Goal: Find specific page/section: Find specific page/section

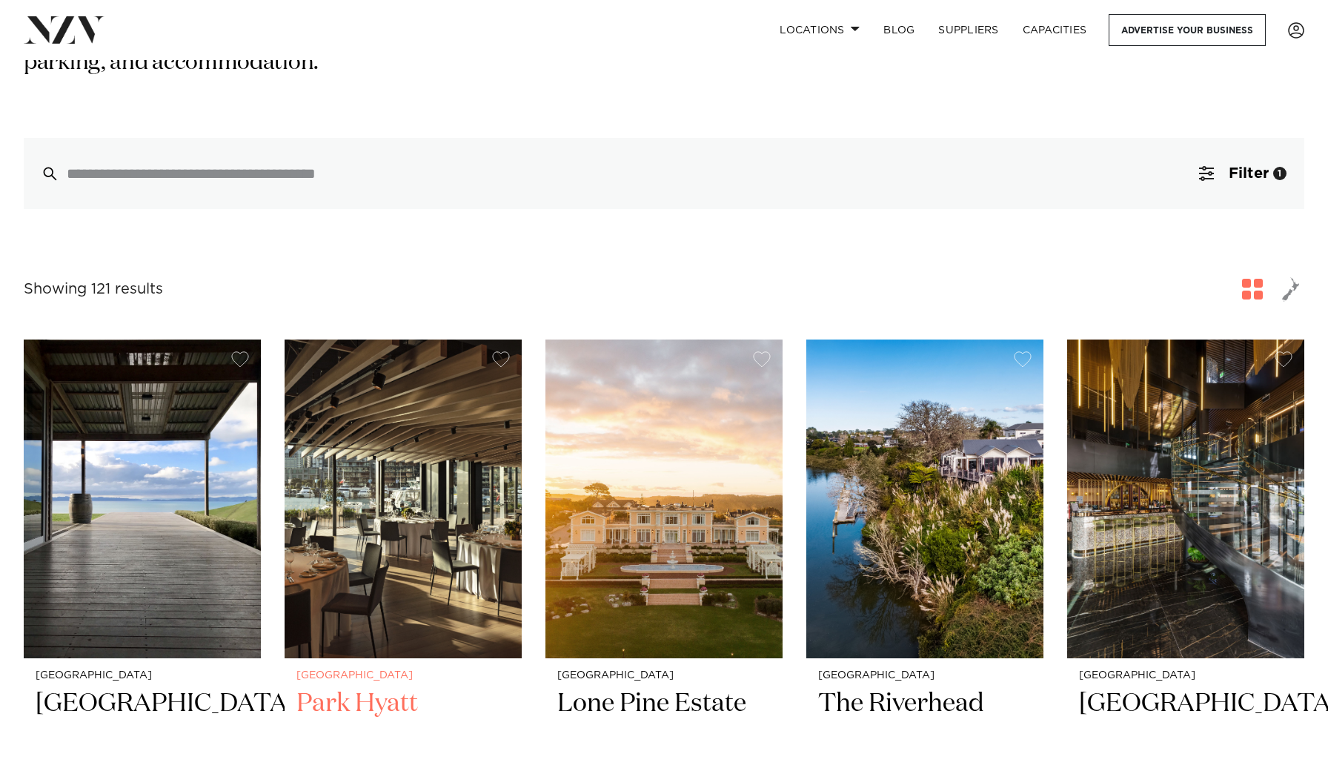
scroll to position [325, 0]
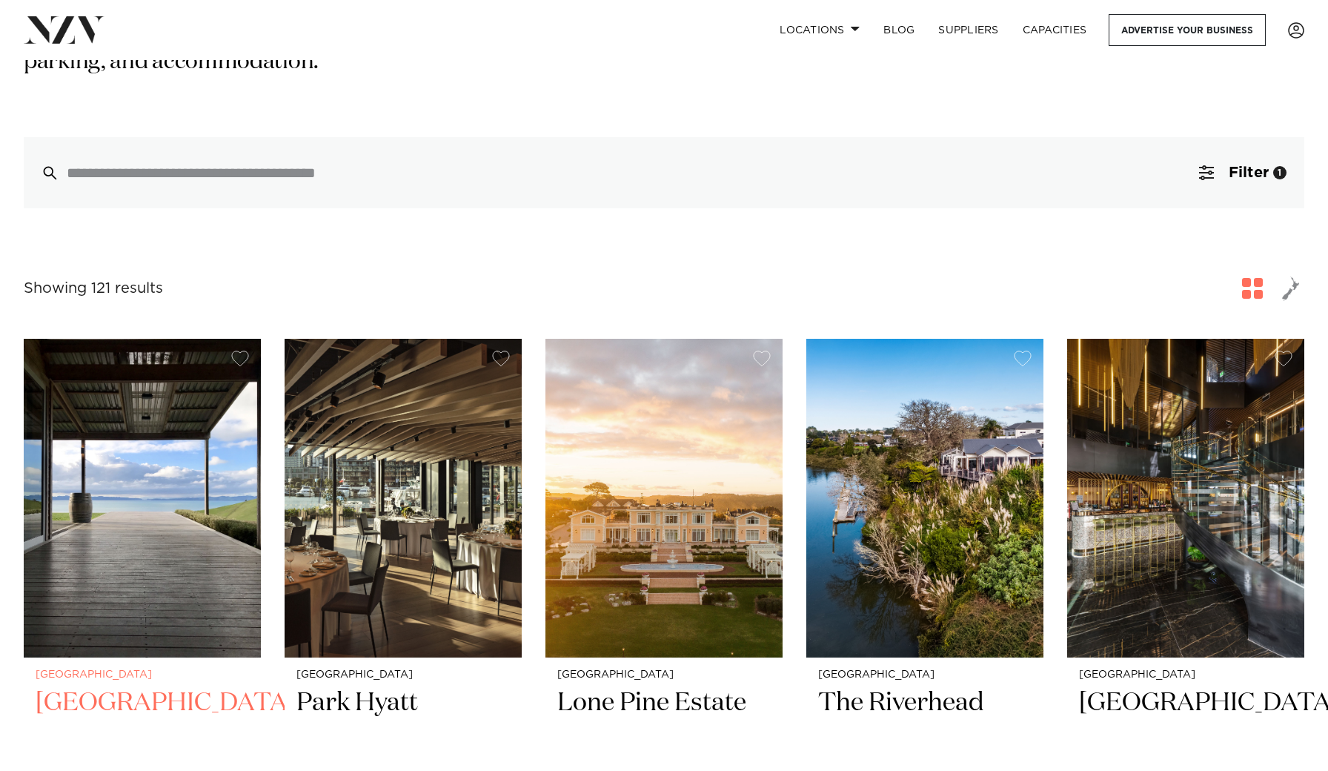
click at [188, 430] on img at bounding box center [142, 498] width 237 height 318
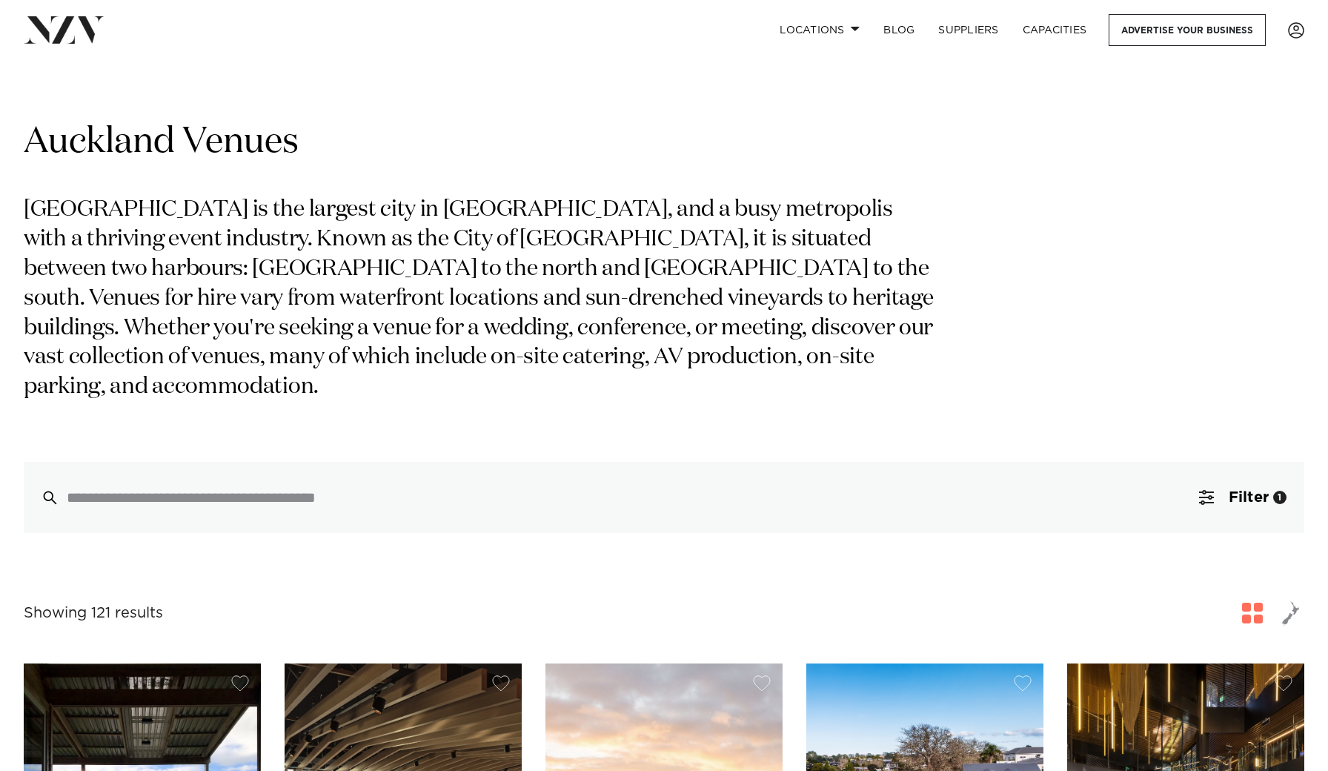
scroll to position [0, 0]
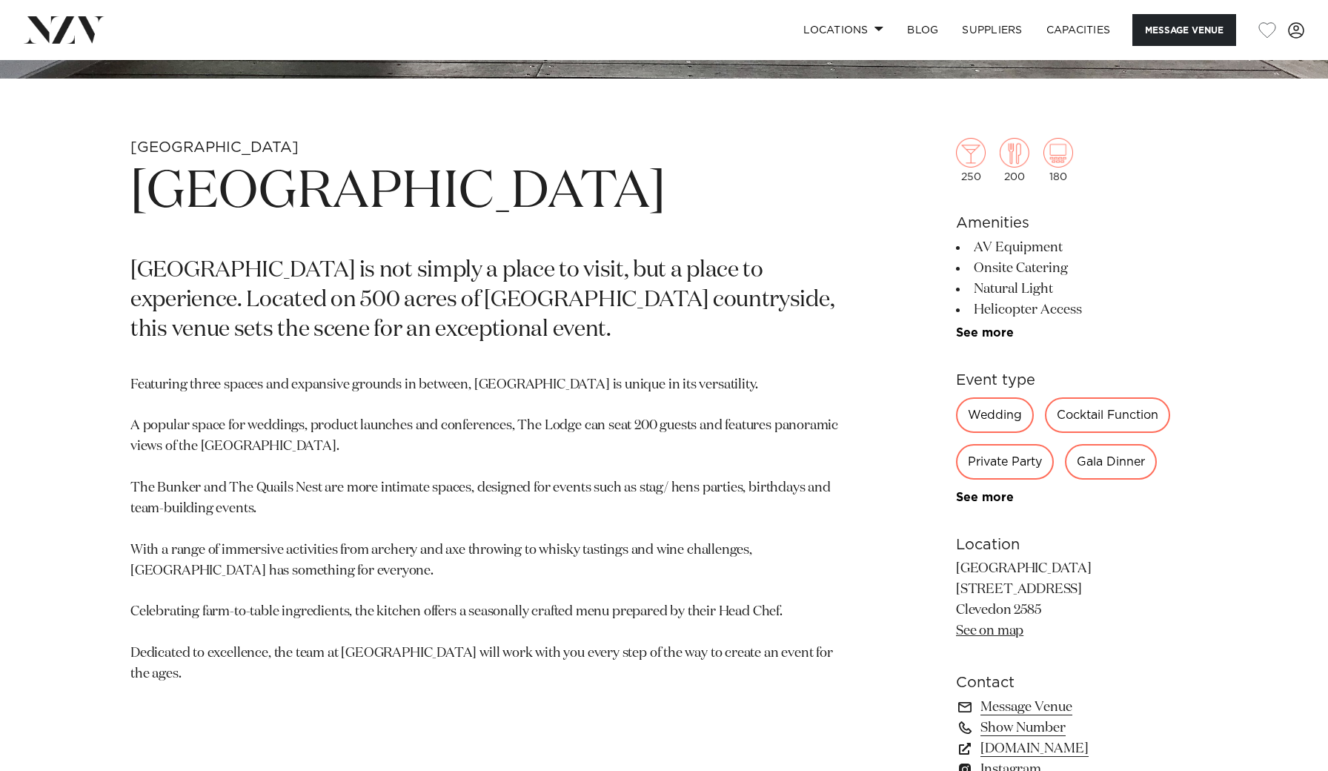
scroll to position [640, 0]
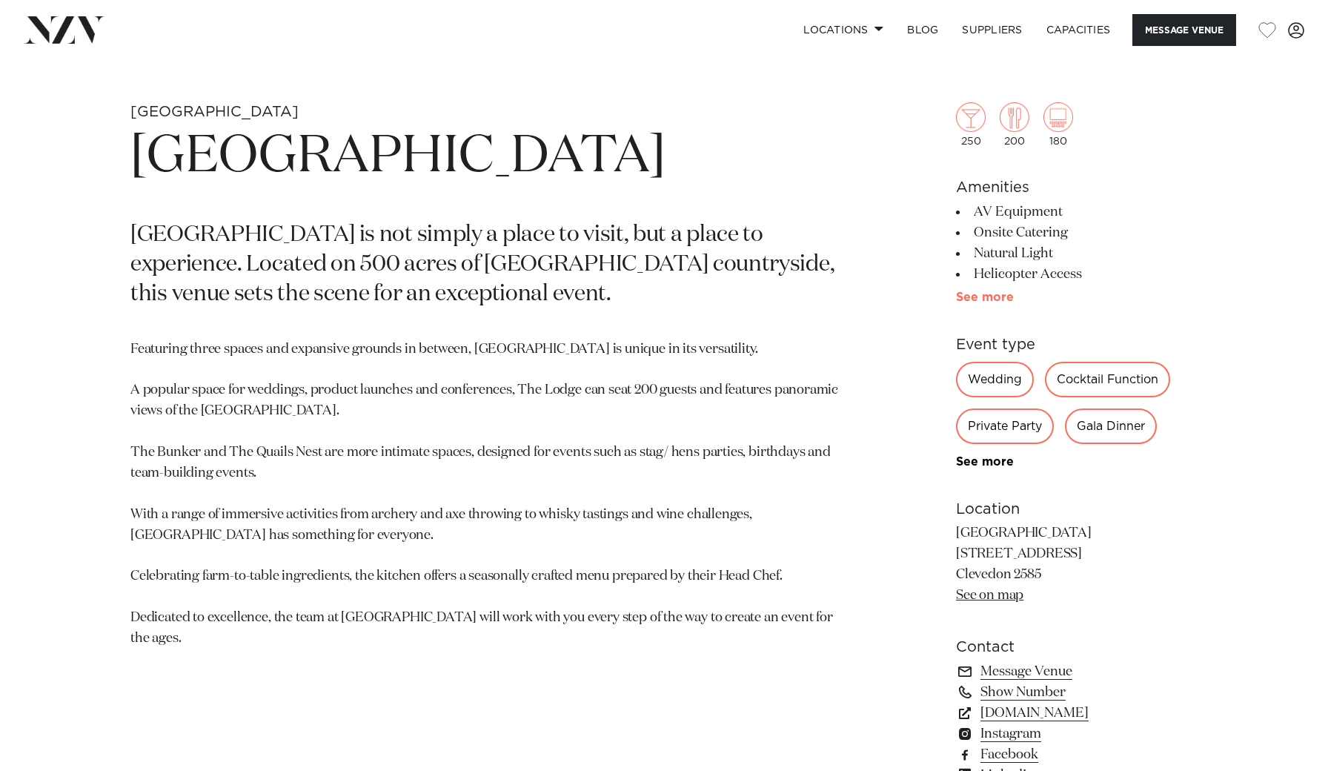
click at [992, 299] on link "See more" at bounding box center [1014, 297] width 116 height 12
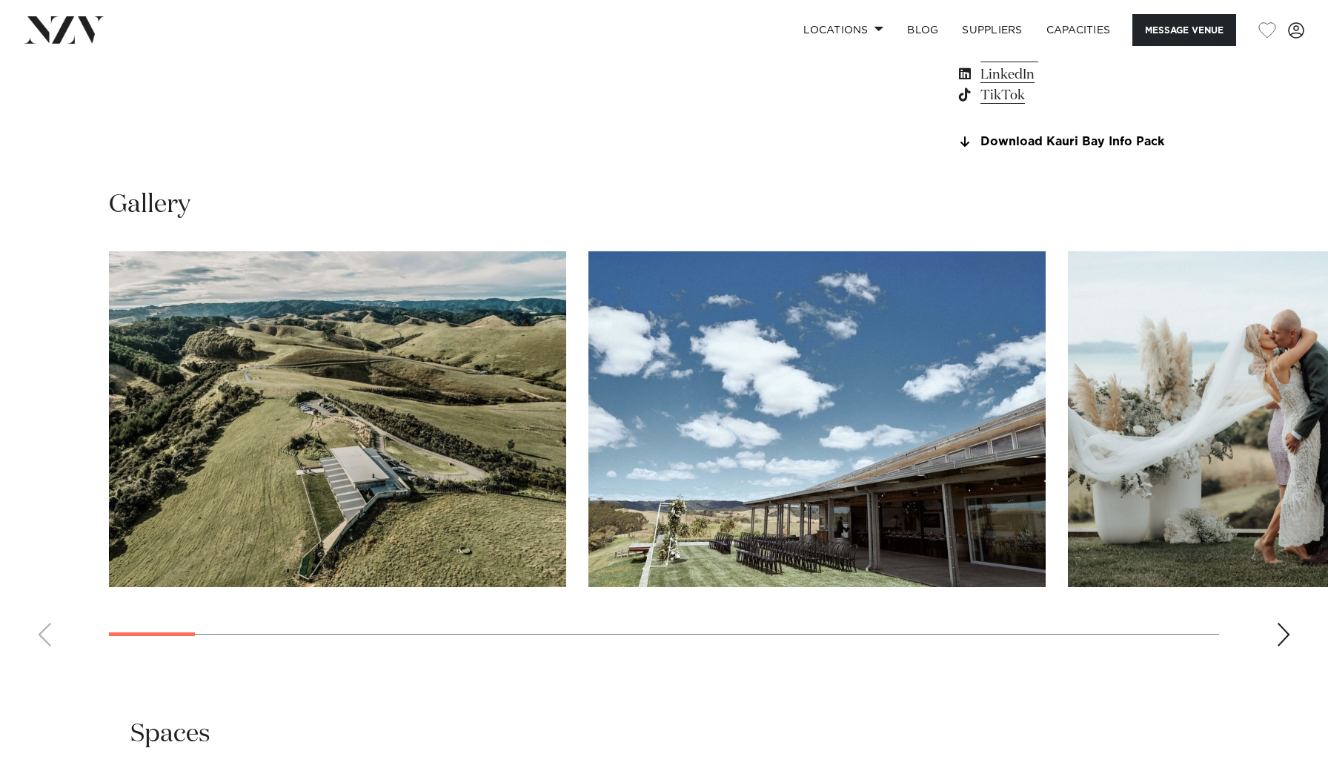
scroll to position [1475, 0]
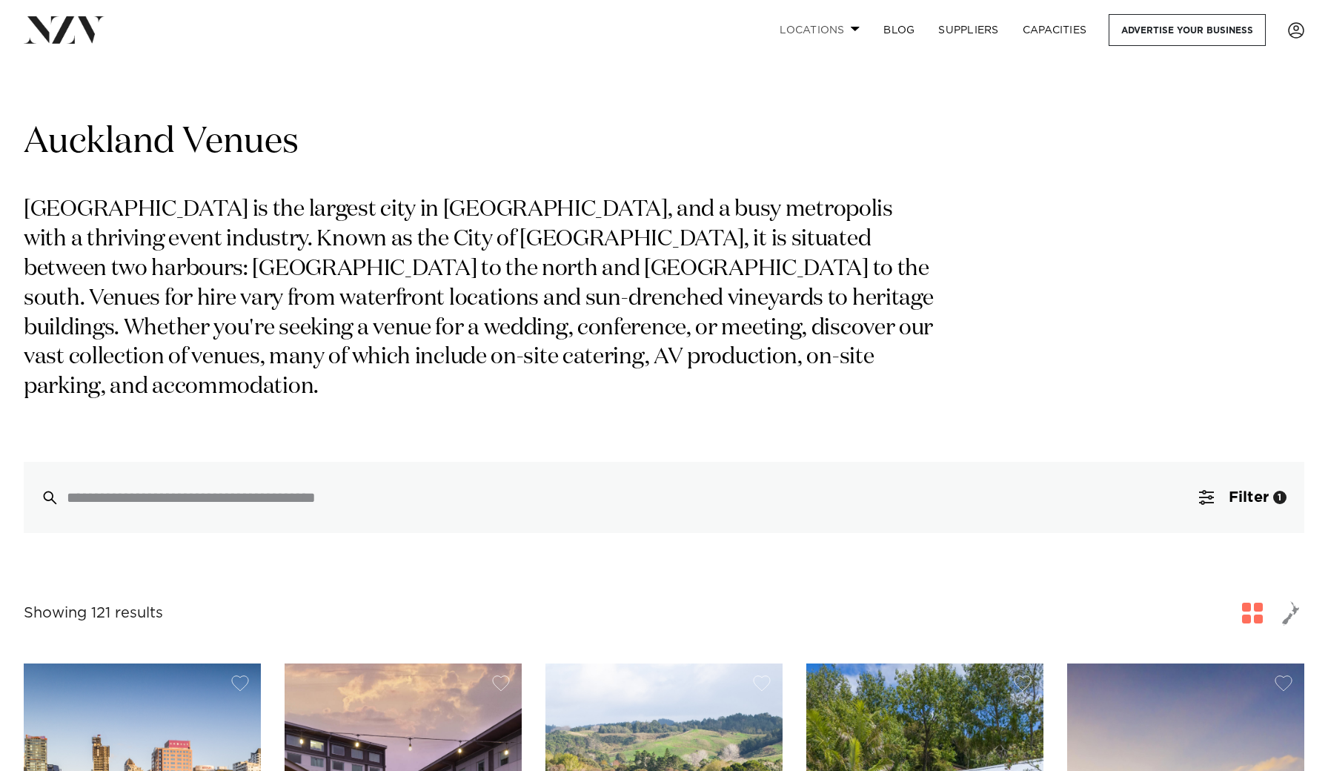
click at [832, 37] on link "Locations" at bounding box center [820, 30] width 104 height 32
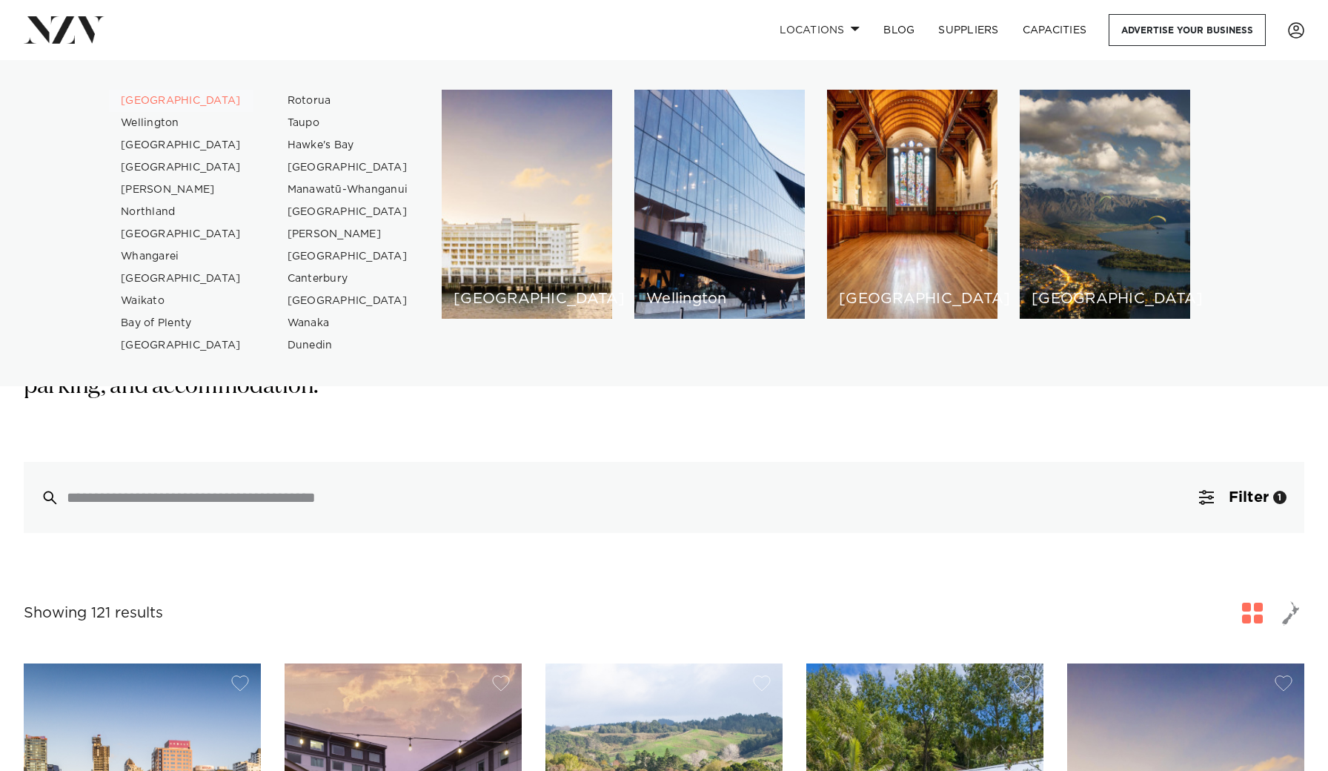
click at [160, 97] on link "[GEOGRAPHIC_DATA]" at bounding box center [181, 101] width 145 height 22
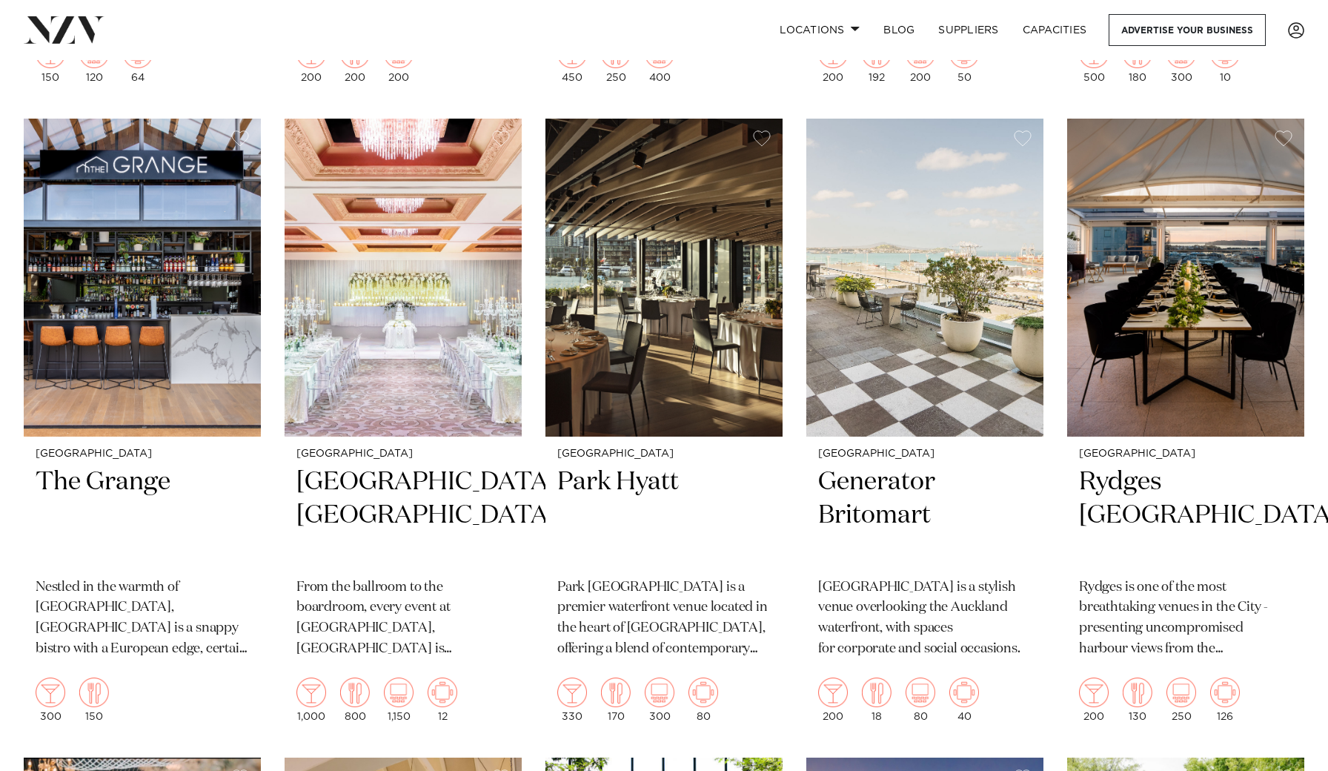
scroll to position [1221, 0]
